Goal: Check status: Check status

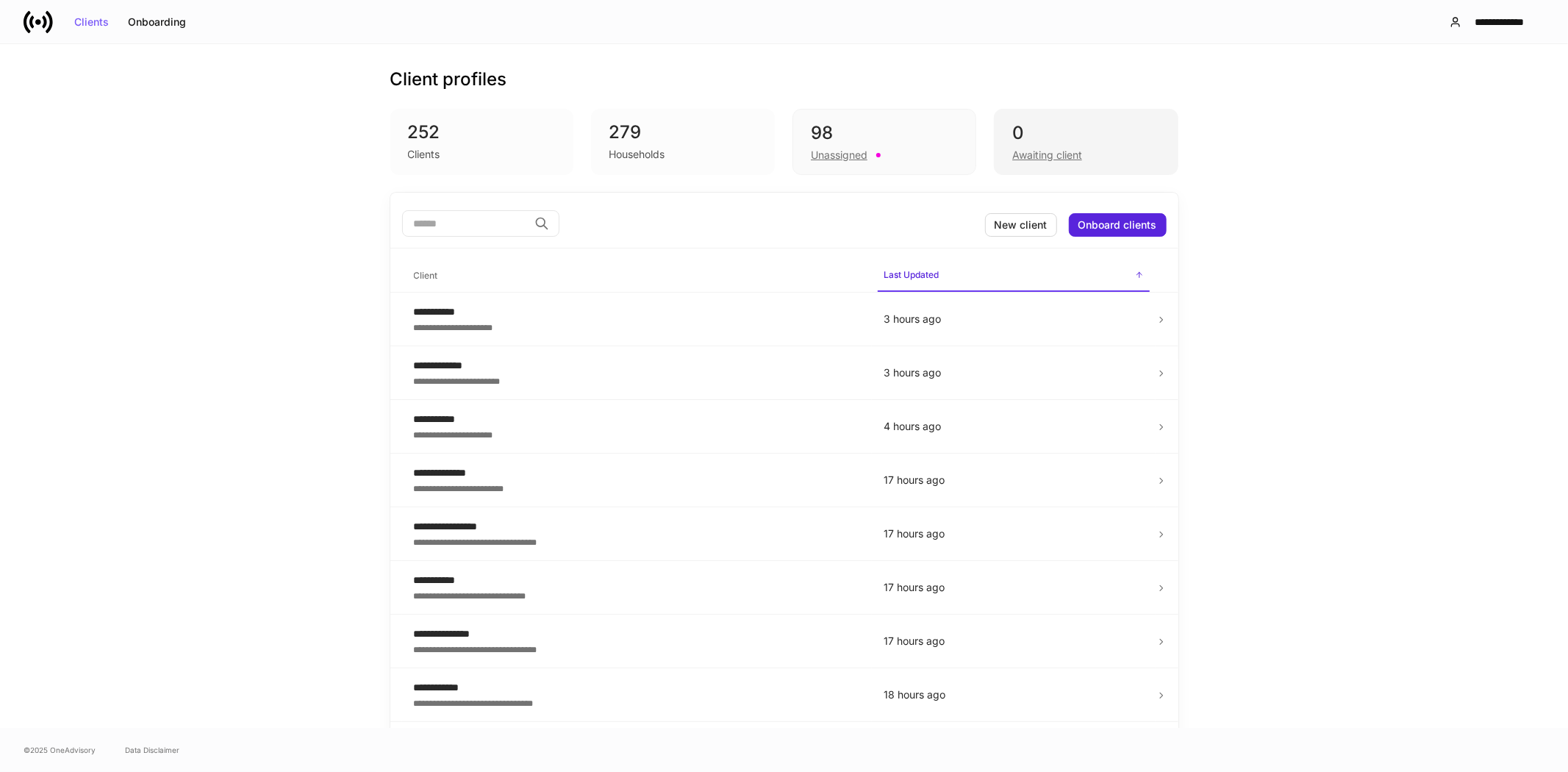
click at [1055, 156] on div "Awaiting client" at bounding box center [1047, 155] width 70 height 15
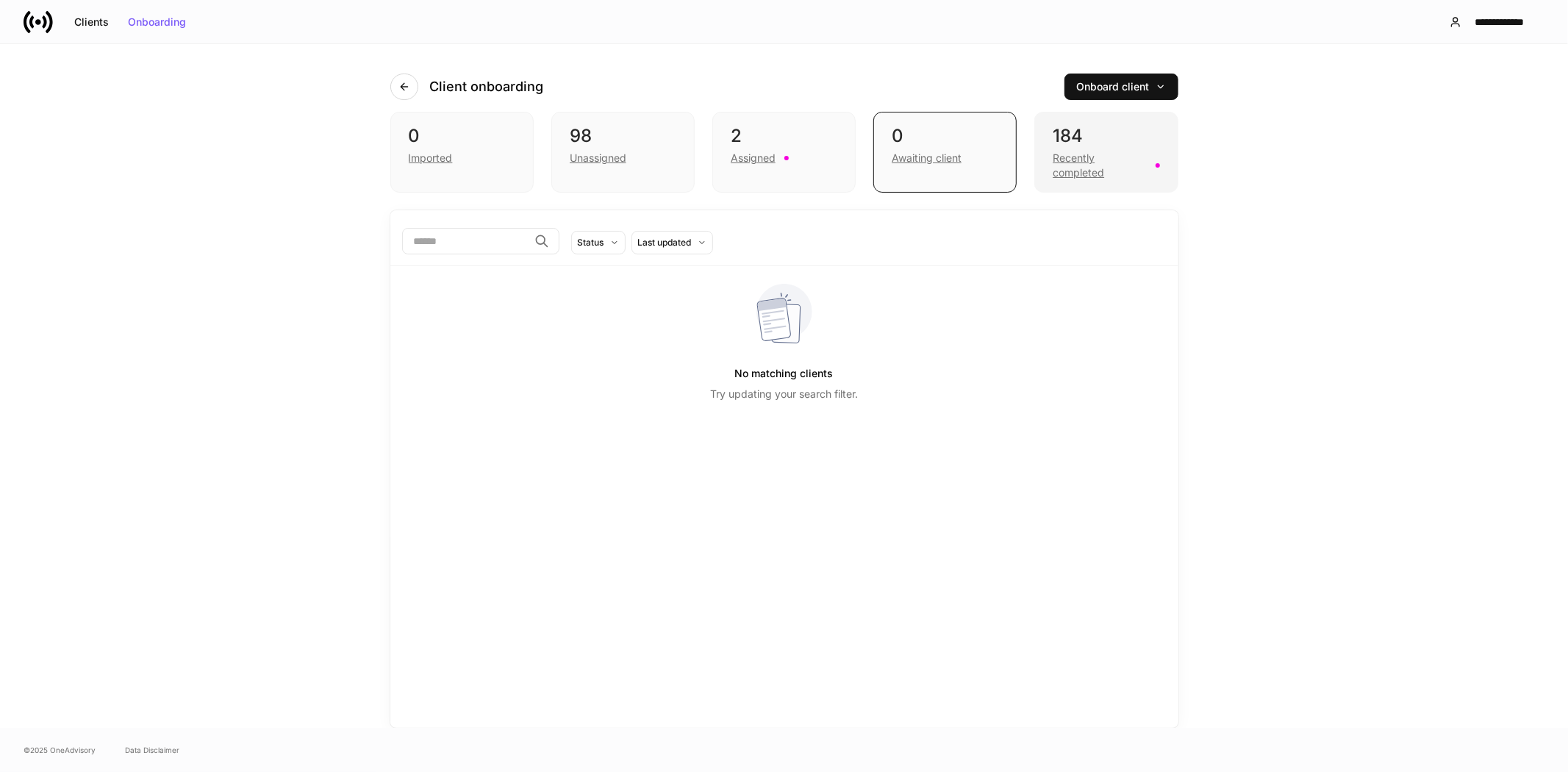
click at [1086, 169] on div "Recently completed" at bounding box center [1099, 165] width 93 height 30
